Goal: Task Accomplishment & Management: Use online tool/utility

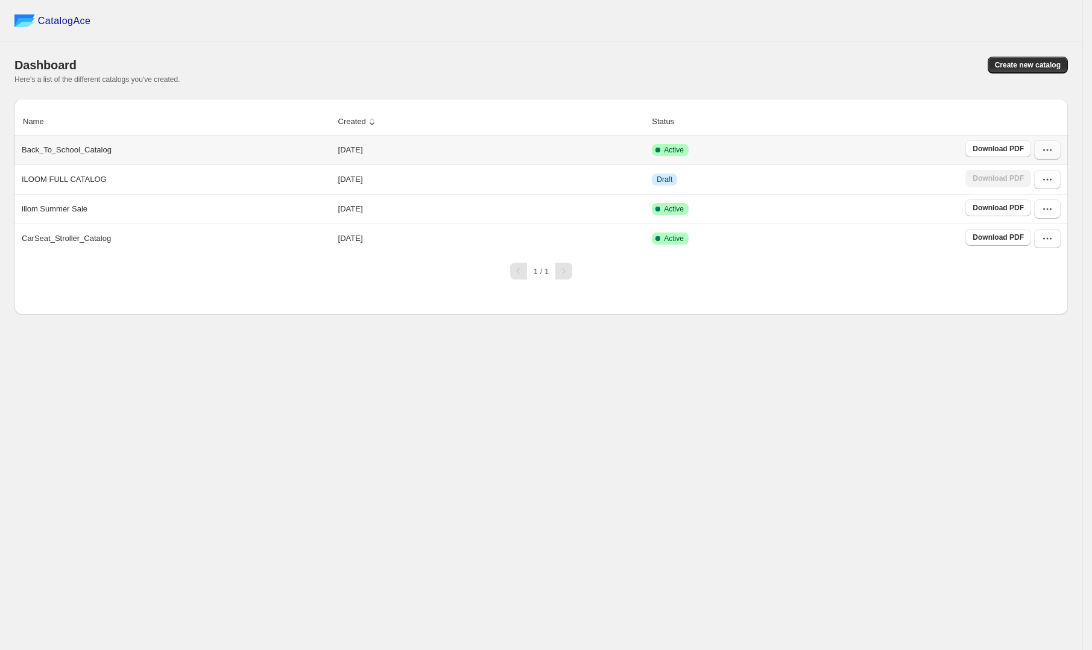
click at [1050, 151] on icon "button" at bounding box center [1047, 150] width 12 height 12
click at [1061, 179] on span "View catalog" at bounding box center [1047, 177] width 62 height 12
click at [1033, 243] on span "Edit" at bounding box center [1047, 238] width 62 height 12
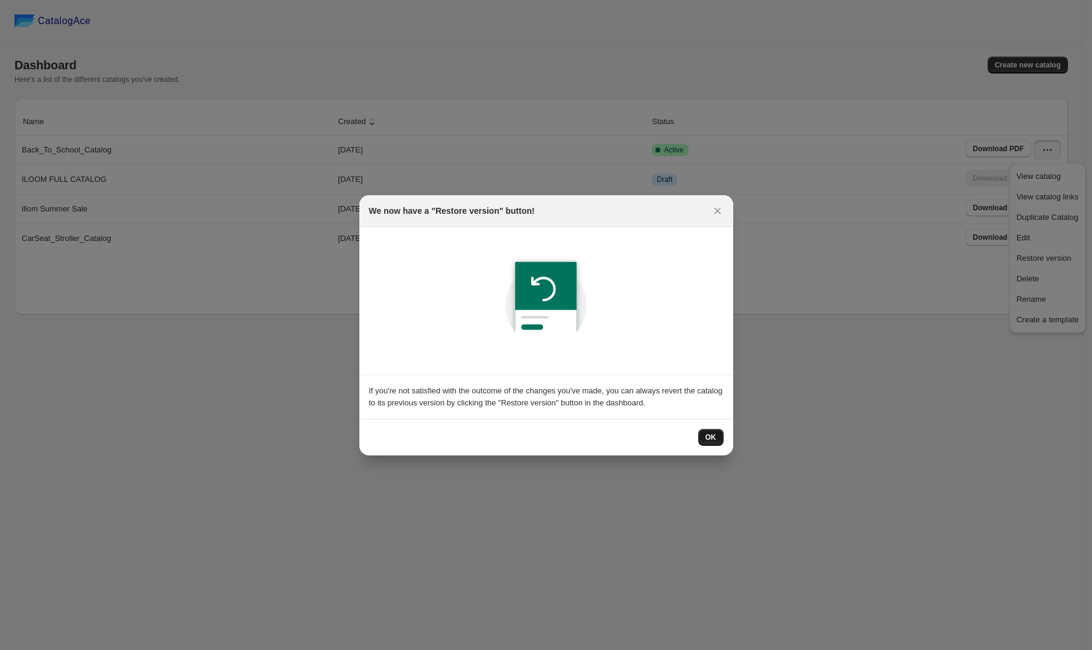
click at [717, 437] on button "OK" at bounding box center [710, 437] width 25 height 17
